Goal: Task Accomplishment & Management: Manage account settings

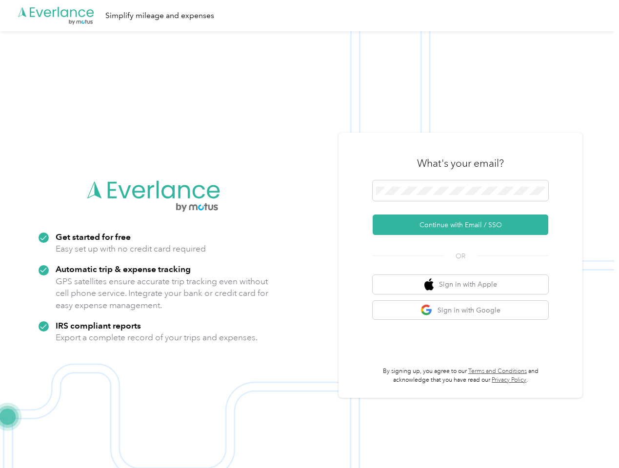
click at [309, 234] on img at bounding box center [307, 265] width 614 height 468
click at [309, 16] on div ".cls-1 { fill: #00adee; } .cls-2 { fill: #fff; } .cls-3 { fill: #707372; } .cls…" at bounding box center [307, 15] width 614 height 31
click at [465, 225] on button "Continue with Email / SSO" at bounding box center [461, 225] width 176 height 20
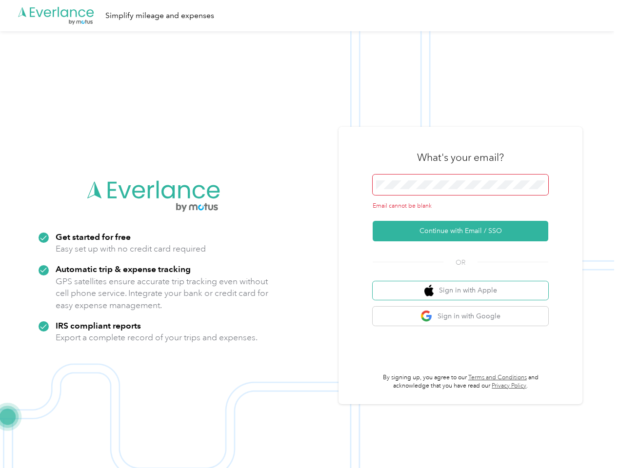
click at [465, 284] on button "Sign in with Apple" at bounding box center [461, 291] width 176 height 19
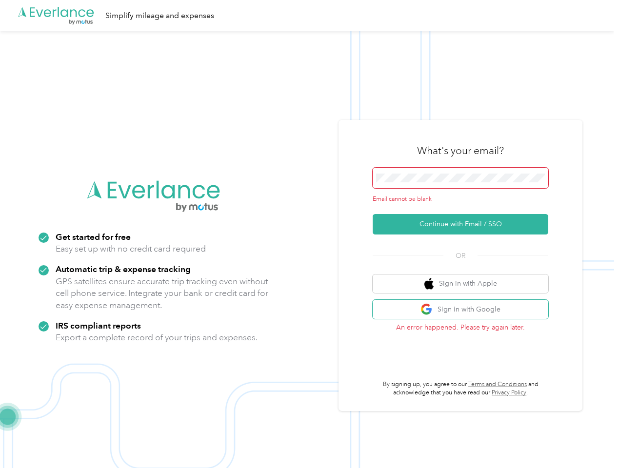
click at [465, 310] on button "Sign in with Google" at bounding box center [461, 309] width 176 height 19
